Goal: Task Accomplishment & Management: Use online tool/utility

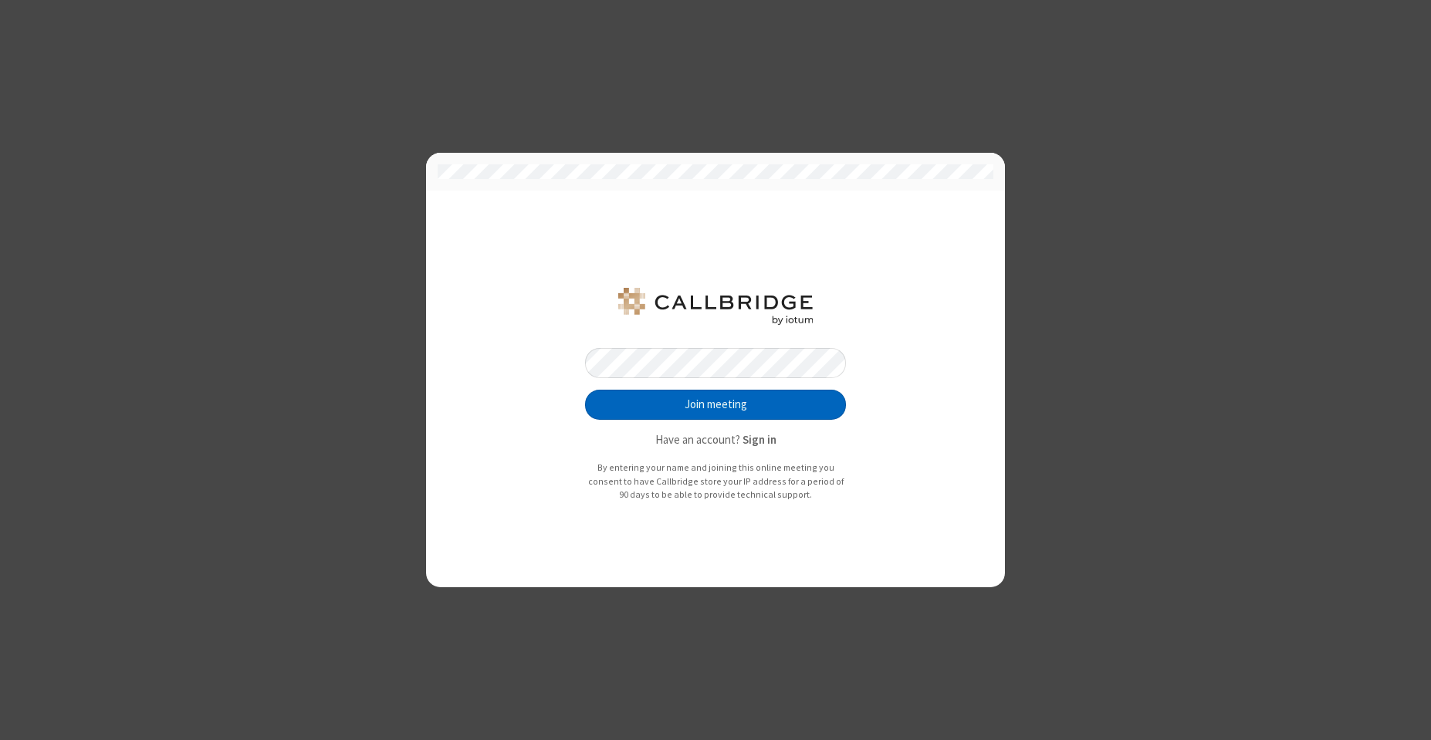
click at [660, 394] on button "Join meeting" at bounding box center [715, 405] width 261 height 31
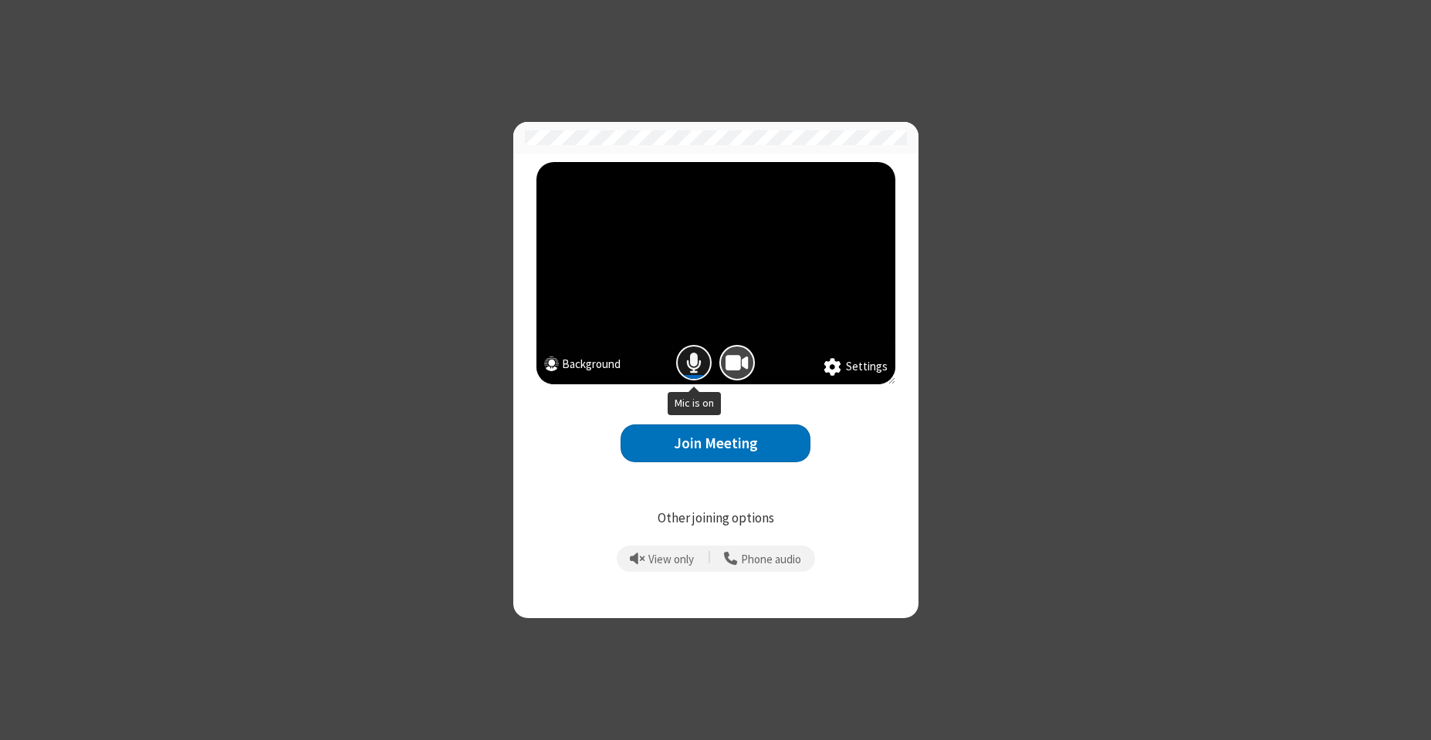
click at [694, 360] on span "Mic is on" at bounding box center [693, 363] width 15 height 22
click at [731, 366] on span "Camera is on" at bounding box center [736, 363] width 23 height 22
click at [686, 443] on button "Join Meeting" at bounding box center [715, 443] width 190 height 38
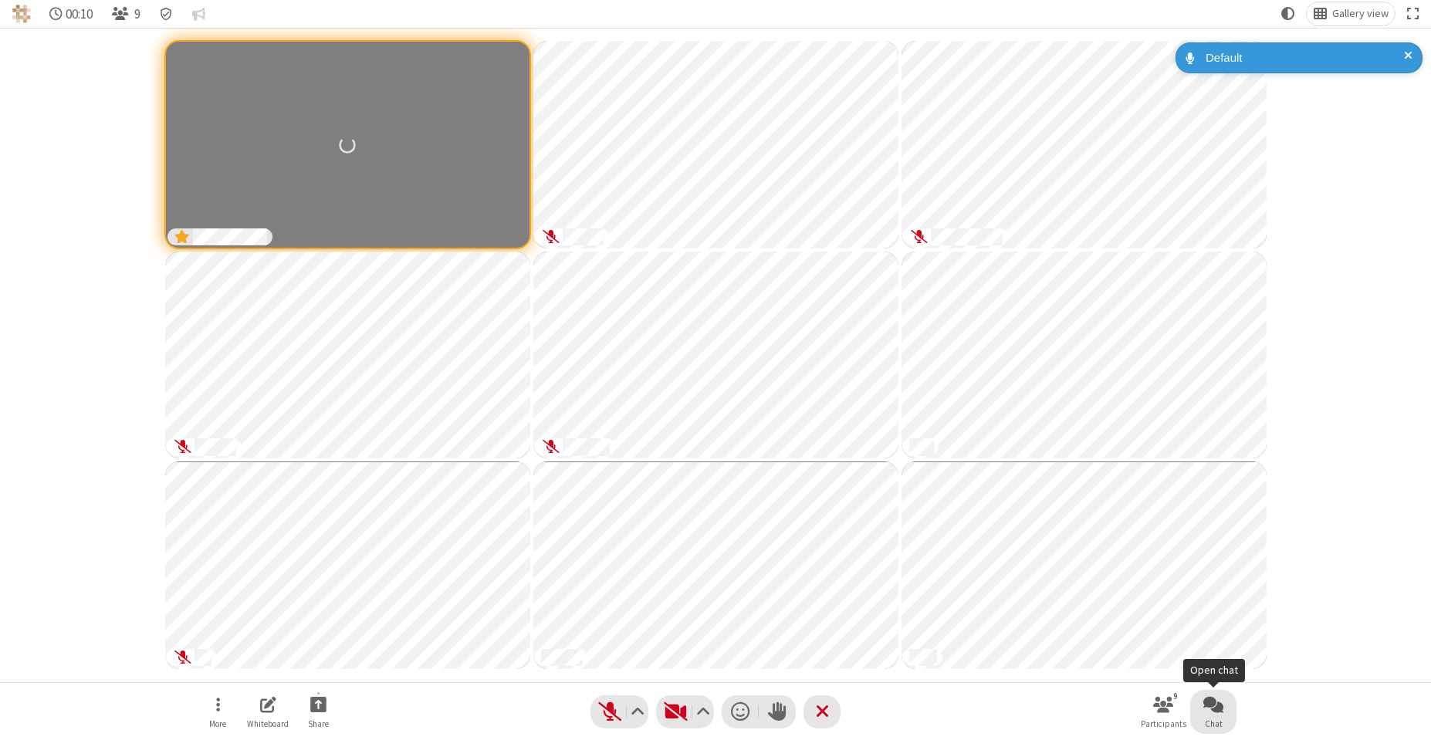
click at [1213, 710] on span "Open chat" at bounding box center [1213, 704] width 20 height 19
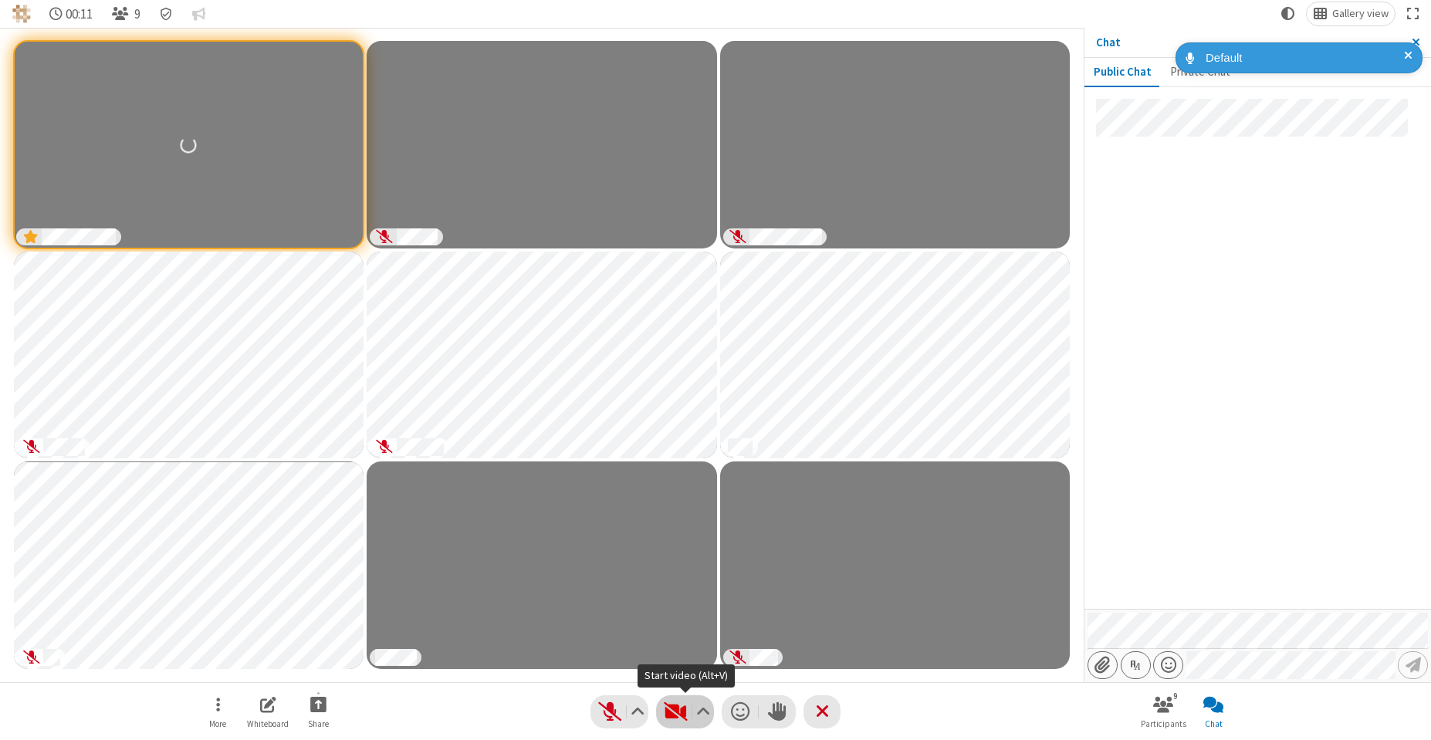
click at [679, 711] on span "Start video (Alt+V)" at bounding box center [675, 712] width 23 height 22
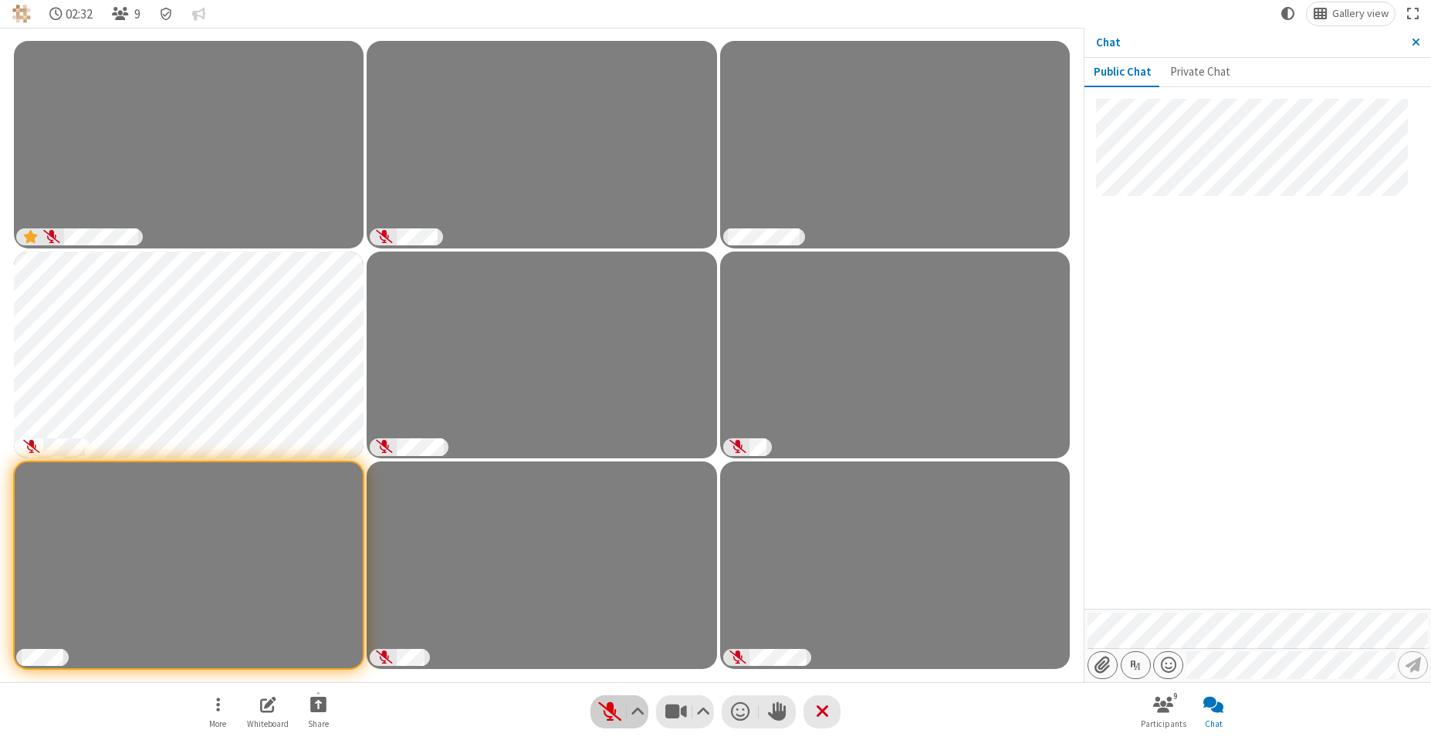
click at [606, 714] on span "Unmute (Alt+A)" at bounding box center [609, 712] width 23 height 22
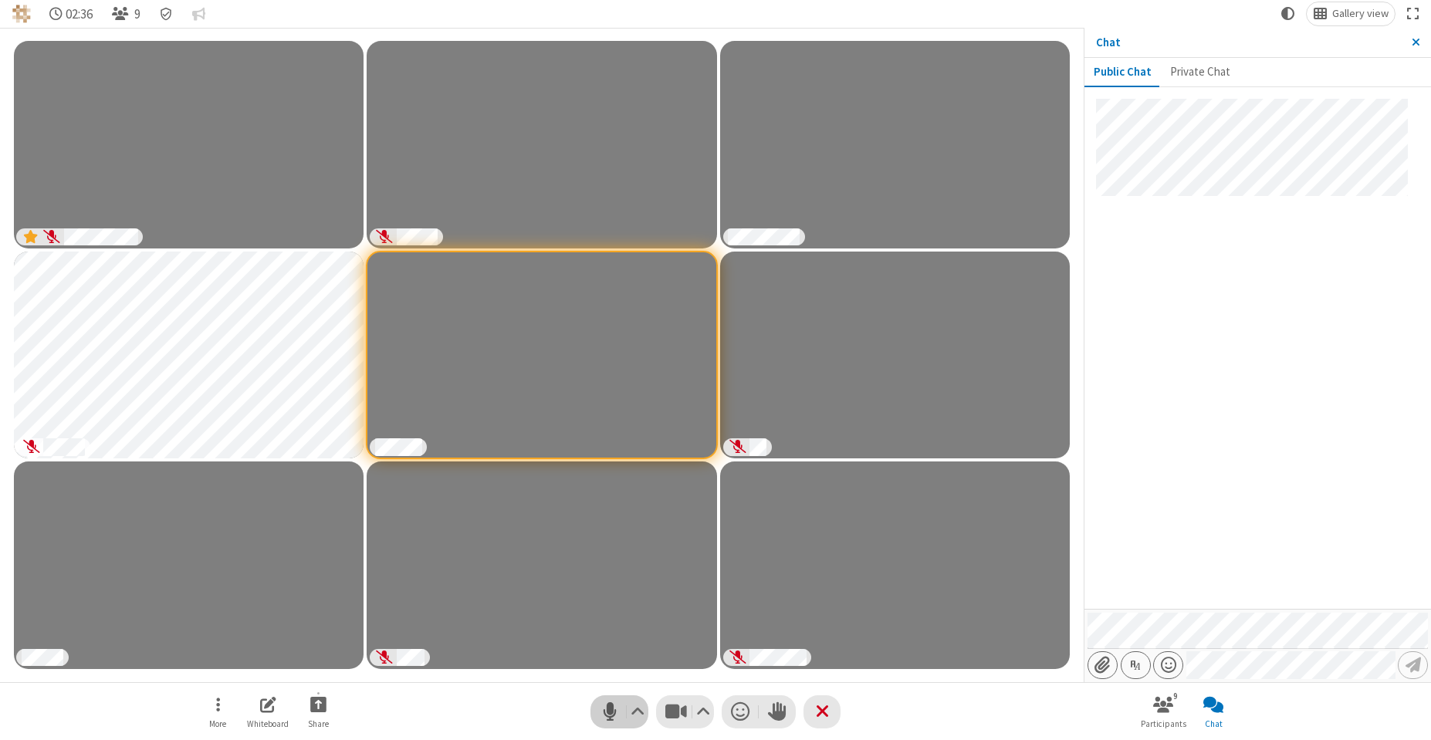
click at [606, 714] on span "Mute (Alt+A)" at bounding box center [609, 712] width 23 height 22
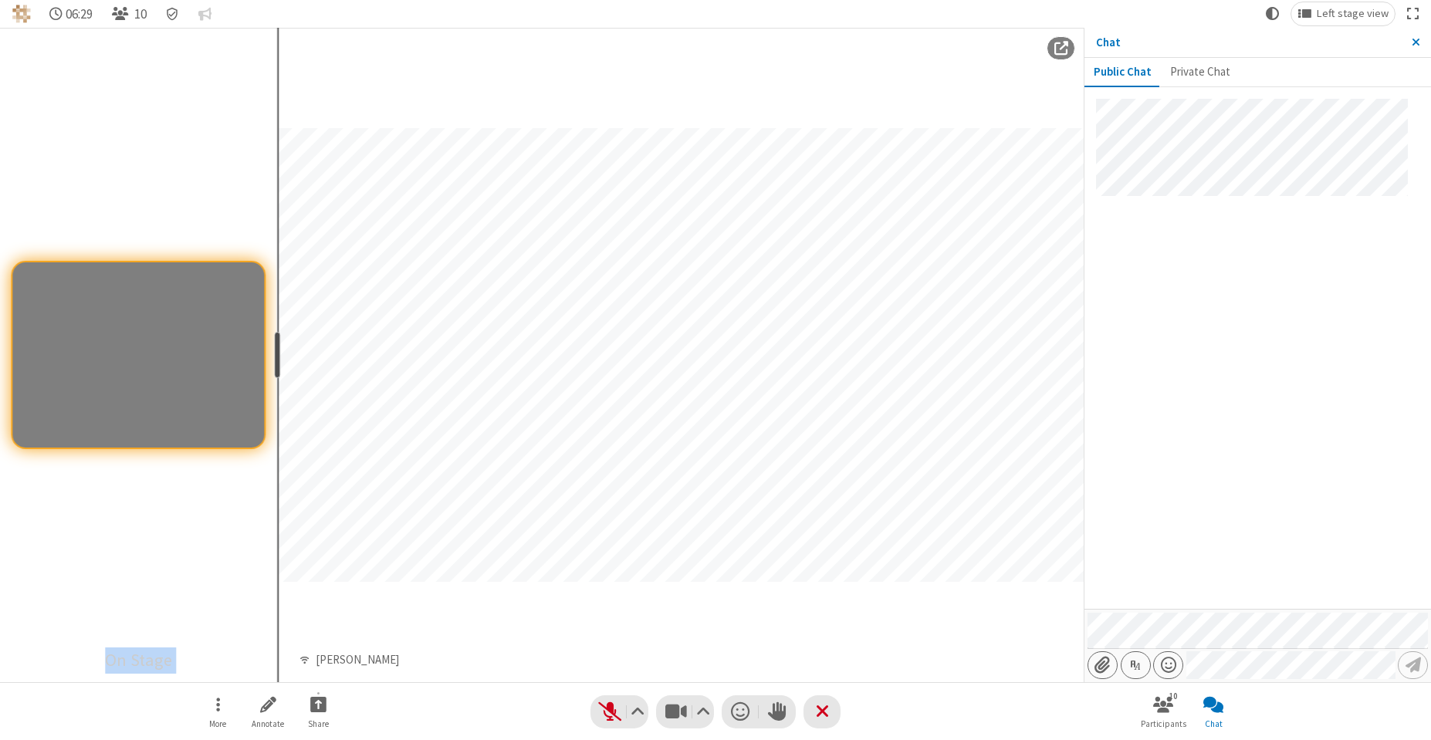
drag, startPoint x: 168, startPoint y: 349, endPoint x: 275, endPoint y: 333, distance: 107.7
click at [275, 333] on div "resize" at bounding box center [278, 355] width 6 height 46
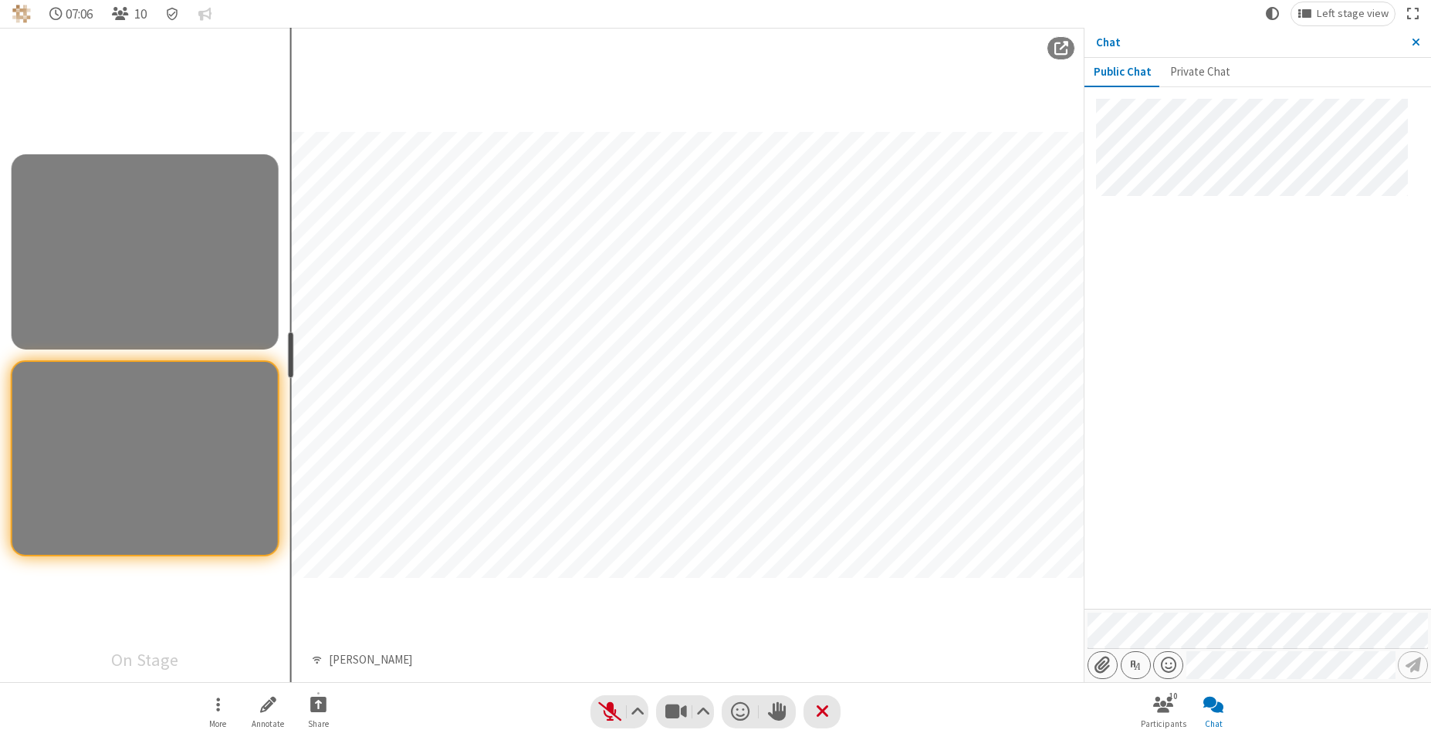
drag, startPoint x: 275, startPoint y: 333, endPoint x: 289, endPoint y: 319, distance: 20.2
click at [289, 319] on section "On Stage resize" at bounding box center [145, 355] width 290 height 654
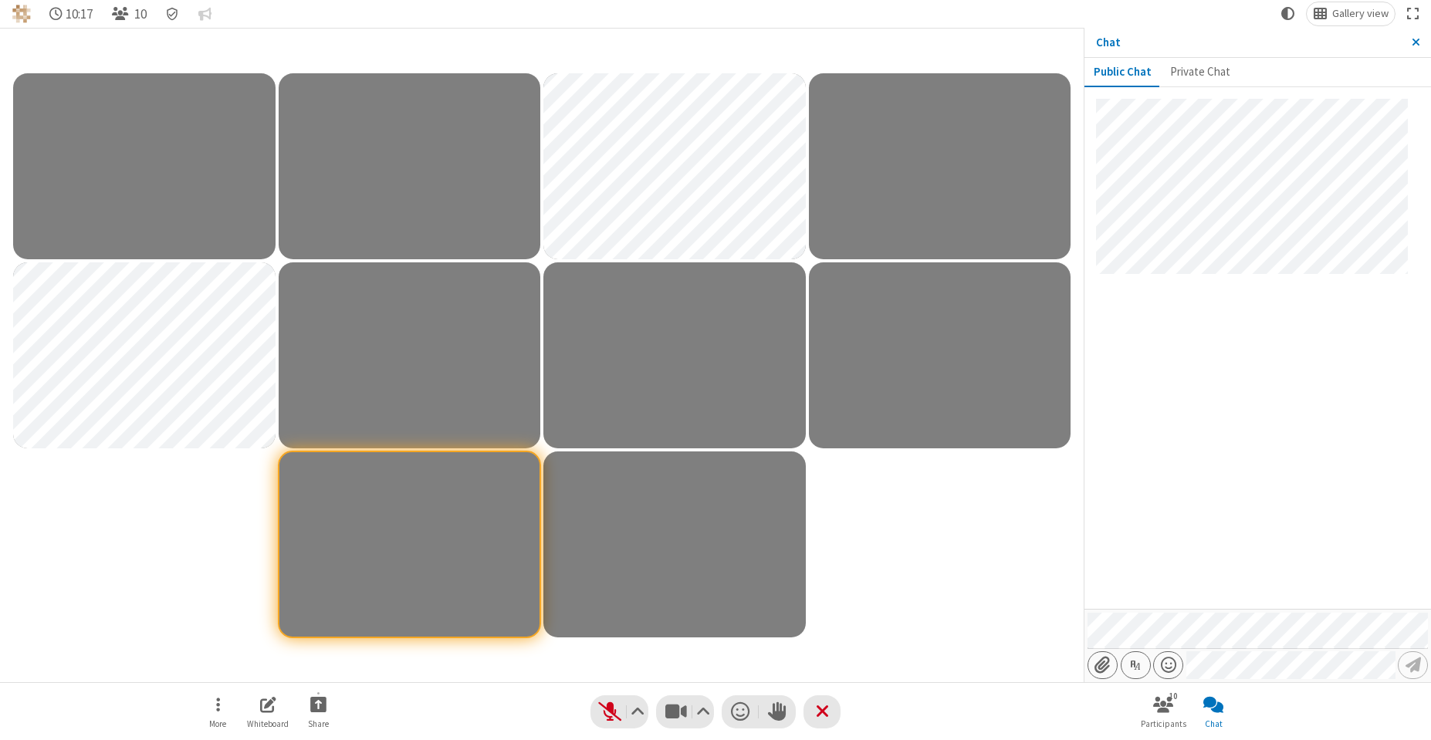
drag, startPoint x: 291, startPoint y: 352, endPoint x: 305, endPoint y: 351, distance: 13.9
